Goal: Communication & Community: Answer question/provide support

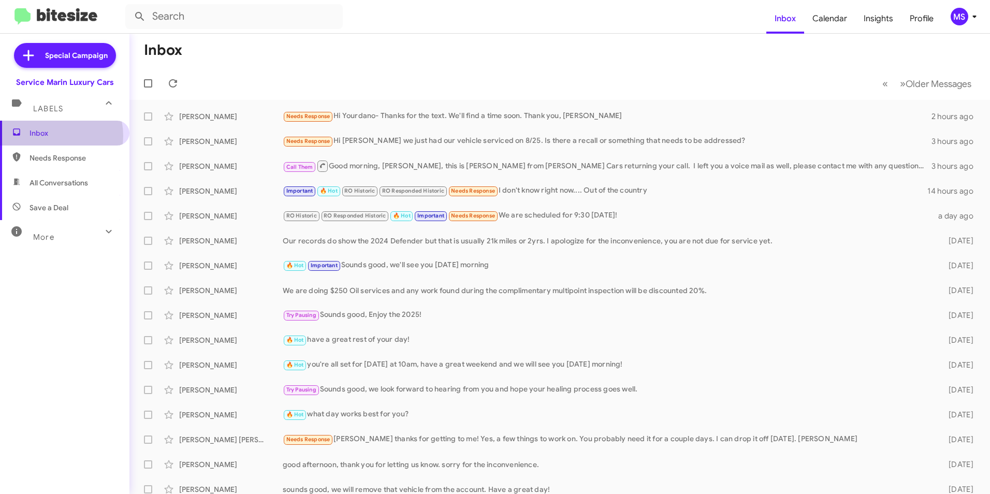
click at [50, 136] on span "Inbox" at bounding box center [74, 133] width 88 height 10
click at [407, 118] on div "Needs Response Hi [PERSON_NAME]- Thanks for the text. We'll find a time soon. T…" at bounding box center [612, 116] width 658 height 12
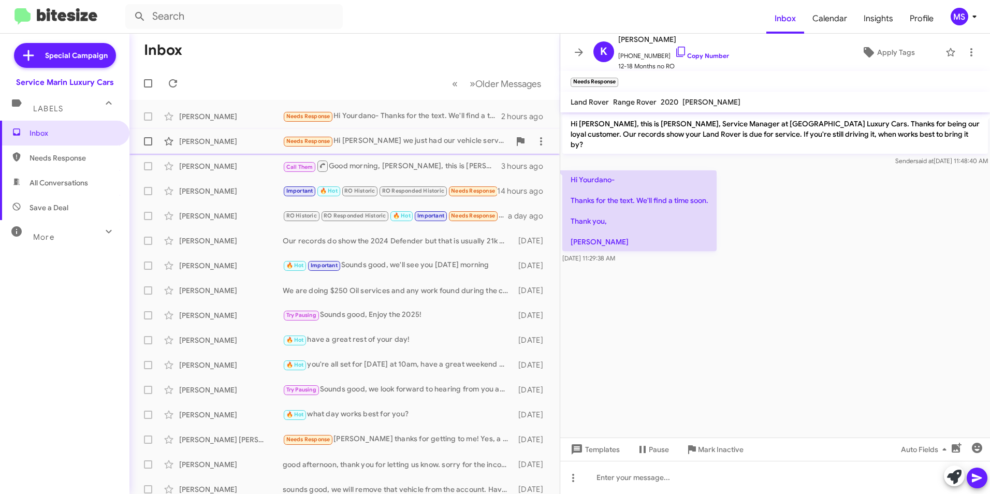
click at [372, 143] on div "Needs Response Hi [PERSON_NAME] we just had our vehicle serviced on 8/25. Is th…" at bounding box center [396, 141] width 227 height 12
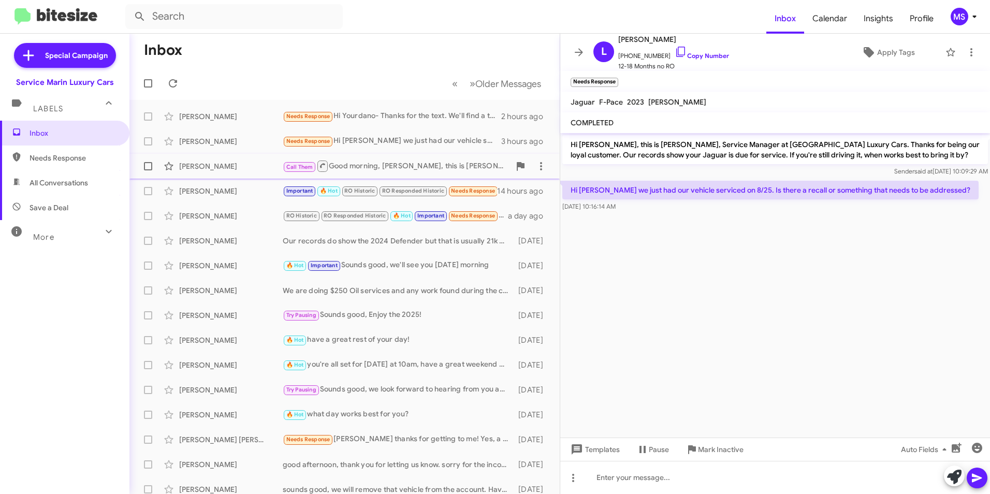
click at [369, 163] on div "Call Them Good morning, [PERSON_NAME], this is [PERSON_NAME] from [PERSON_NAME]…" at bounding box center [396, 165] width 227 height 13
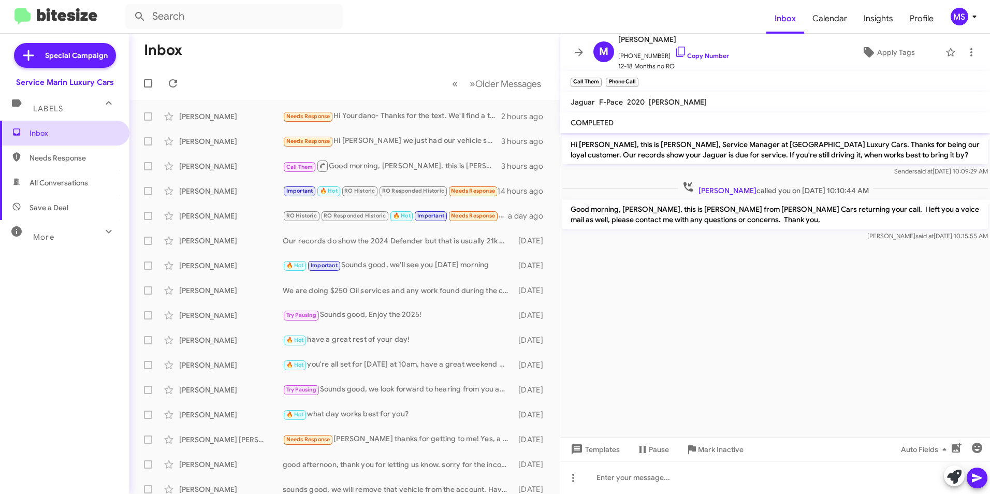
click at [53, 131] on span "Inbox" at bounding box center [74, 133] width 88 height 10
